Goal: Information Seeking & Learning: Learn about a topic

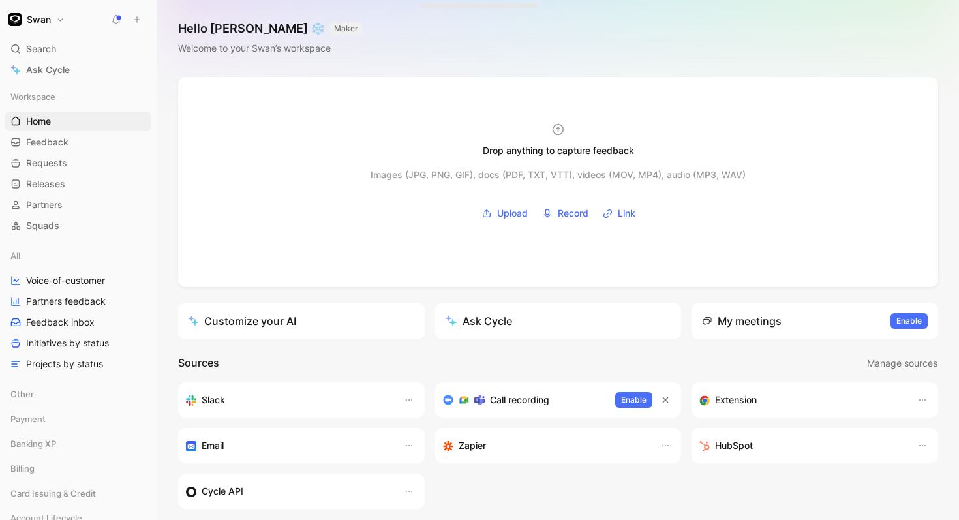
click at [63, 16] on button "Swan" at bounding box center [36, 19] width 63 height 18
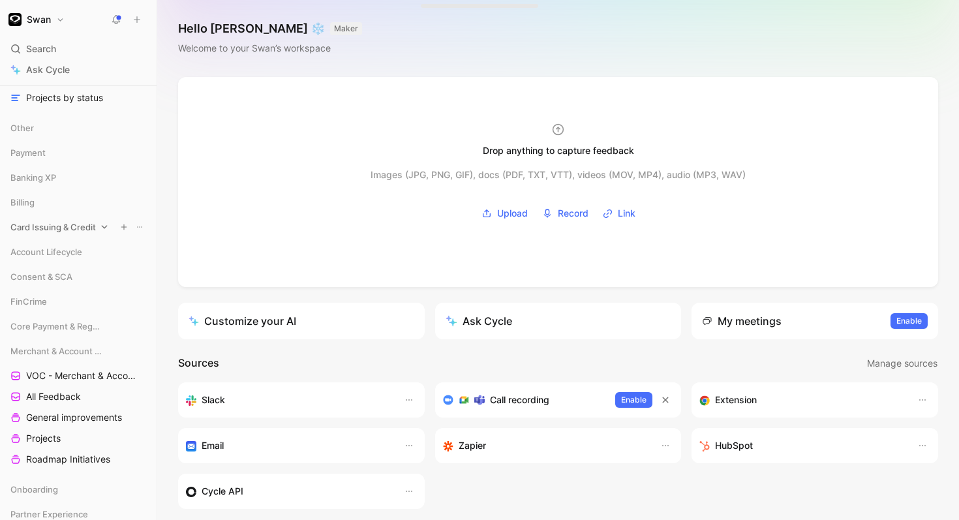
scroll to position [283, 0]
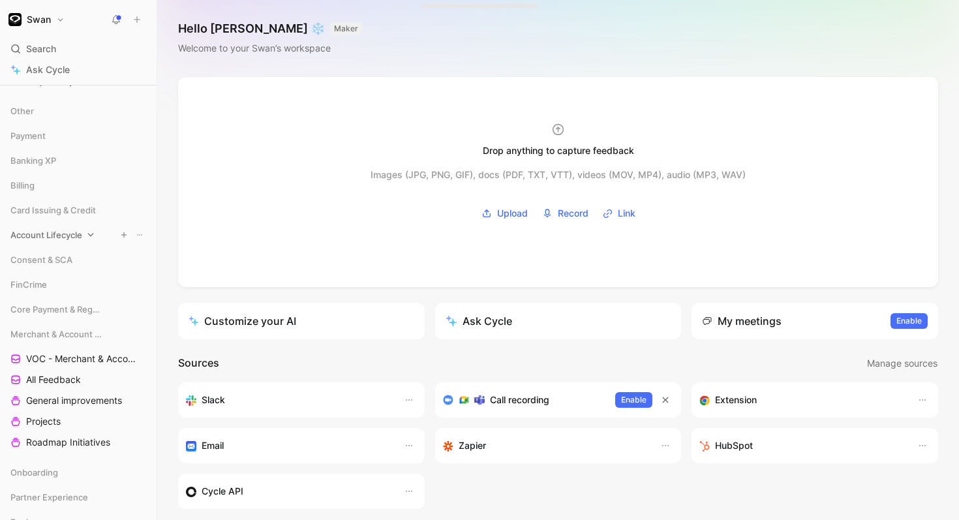
click at [85, 235] on div "Account Lifecycle" at bounding box center [78, 235] width 146 height 20
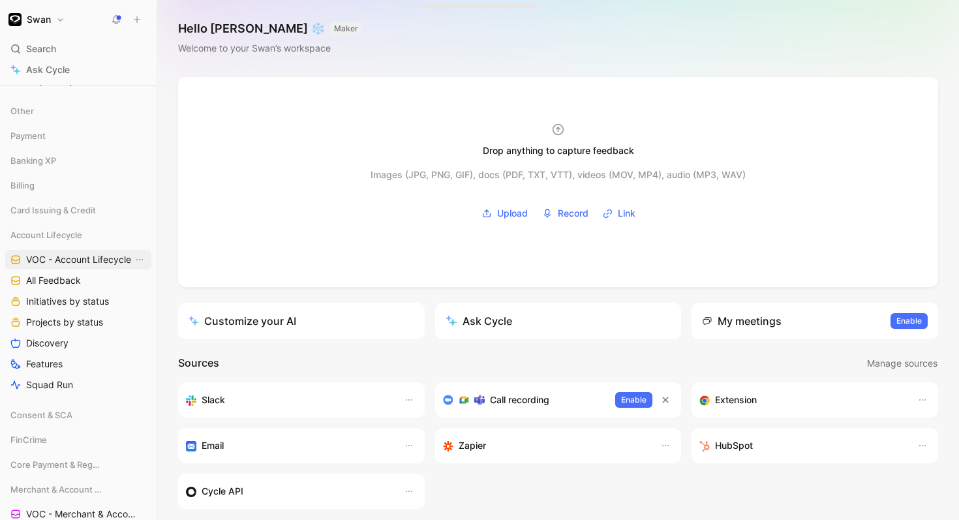
click at [83, 260] on span "VOC - Account Lifecycle" at bounding box center [78, 259] width 105 height 13
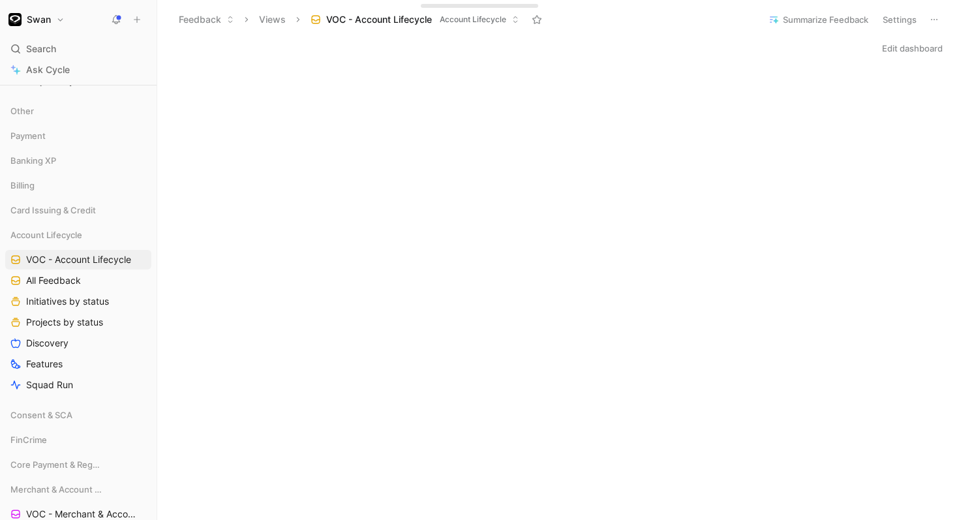
click at [474, 19] on span "Account Lifecycle" at bounding box center [473, 19] width 67 height 13
click at [100, 343] on link "Discovery" at bounding box center [78, 344] width 146 height 20
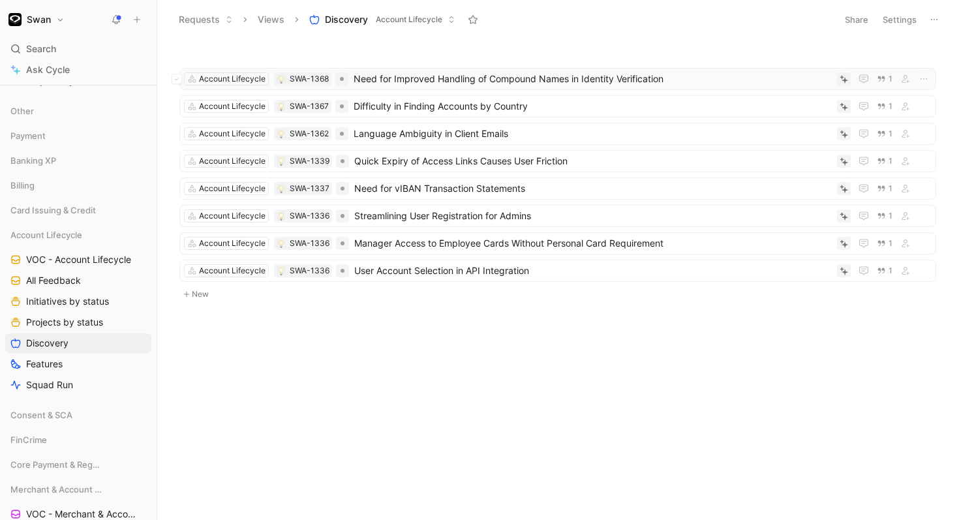
click at [659, 80] on span "Need for Improved Handling of Compound Names in Identity Verification" at bounding box center [593, 79] width 478 height 16
click at [568, 116] on div "Account Lifecycle SWA-1367 Difficulty in Finding Accounts by Country 1" at bounding box center [557, 106] width 757 height 22
